Goal: Task Accomplishment & Management: Manage account settings

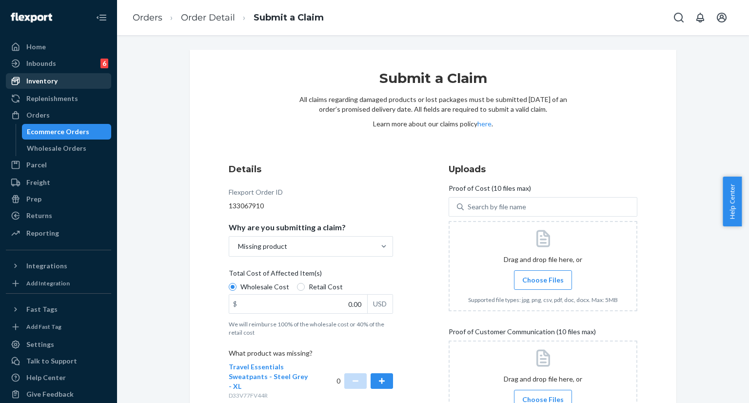
click at [54, 76] on div "Inventory" at bounding box center [41, 81] width 31 height 10
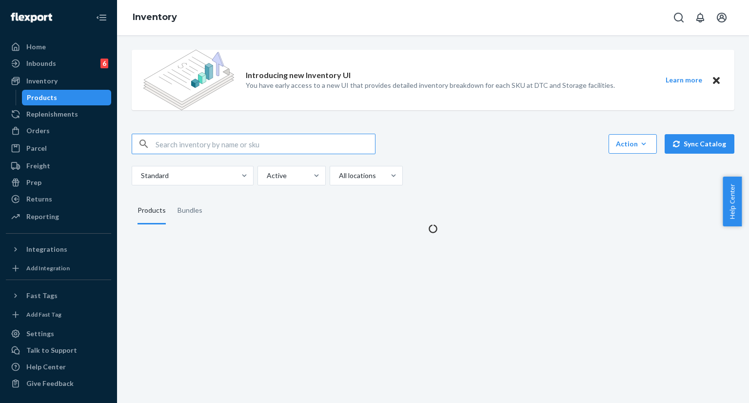
click at [287, 145] on input "text" at bounding box center [266, 144] width 220 height 20
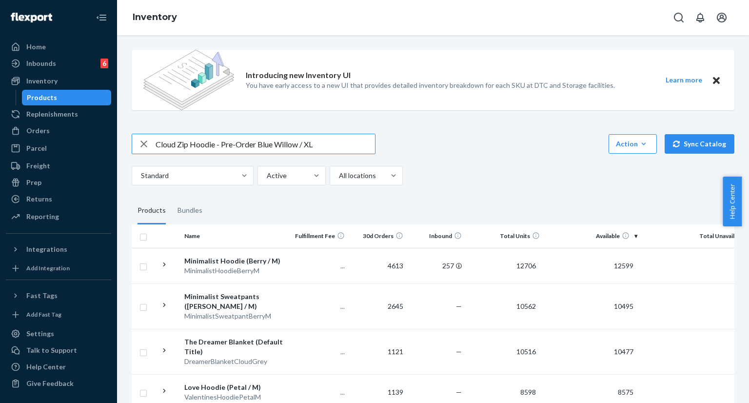
click at [181, 144] on input "Cloud Zip Hoodie - Pre-Order Blue Willow / XL" at bounding box center [266, 144] width 220 height 20
click at [194, 144] on input "Cloud Zip Hoodie - Pre-Order Blue Willow / XL" at bounding box center [266, 144] width 220 height 20
drag, startPoint x: 178, startPoint y: 144, endPoint x: 214, endPoint y: 147, distance: 36.7
click at [214, 147] on input "Cloud Zip Hoodie - Pre-Order Blue Willow / XL" at bounding box center [266, 144] width 220 height 20
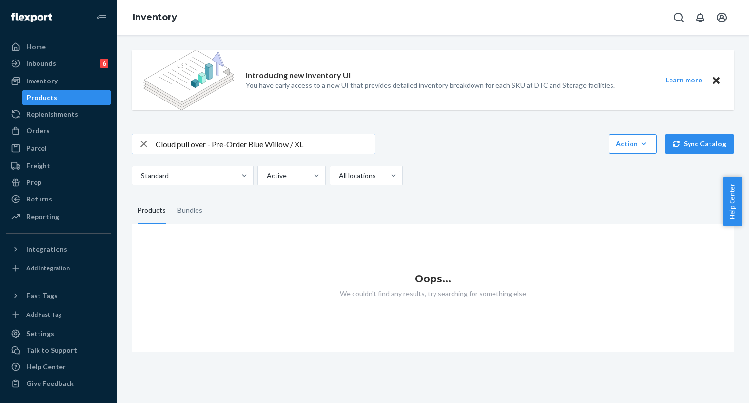
click at [180, 145] on input "Cloud pull over - Pre-Order Blue Willow / XL" at bounding box center [266, 144] width 220 height 20
drag, startPoint x: 176, startPoint y: 144, endPoint x: 206, endPoint y: 146, distance: 30.3
click at [206, 146] on input "Cloud pull over - Pre-Order Blue Willow / XL" at bounding box center [266, 144] width 220 height 20
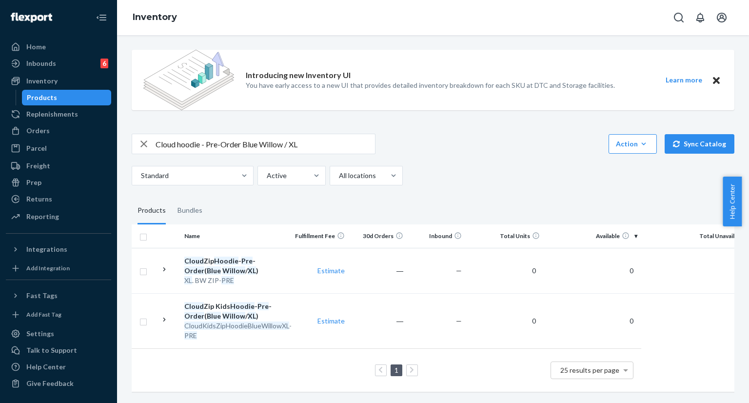
scroll to position [5, 0]
drag, startPoint x: 180, startPoint y: 139, endPoint x: 201, endPoint y: 139, distance: 21.0
click at [201, 139] on input "Cloud hoodie - Pre-Order Blue Willow / XL" at bounding box center [266, 144] width 220 height 20
type input "Cloud - Pre-Order Blue Willow / XL"
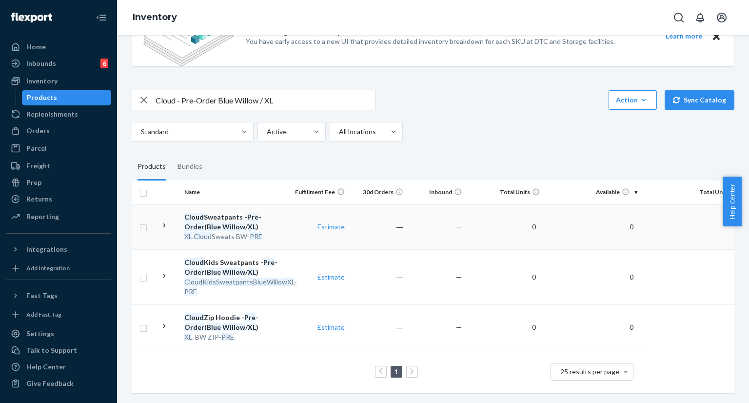
scroll to position [51, 0]
click at [605, 367] on span "25 results per page" at bounding box center [590, 371] width 59 height 8
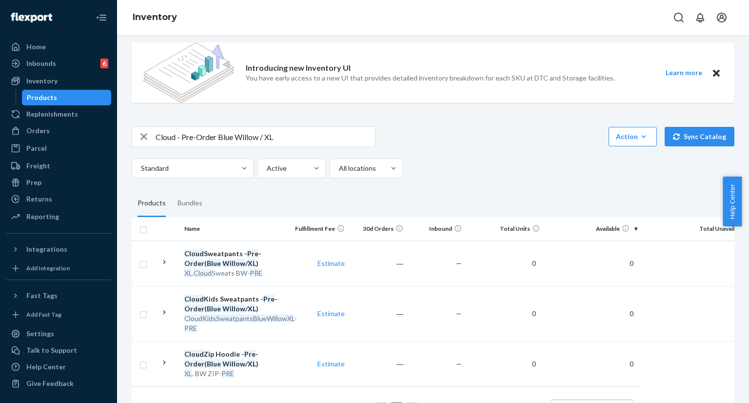
scroll to position [0, 0]
